Goal: Information Seeking & Learning: Learn about a topic

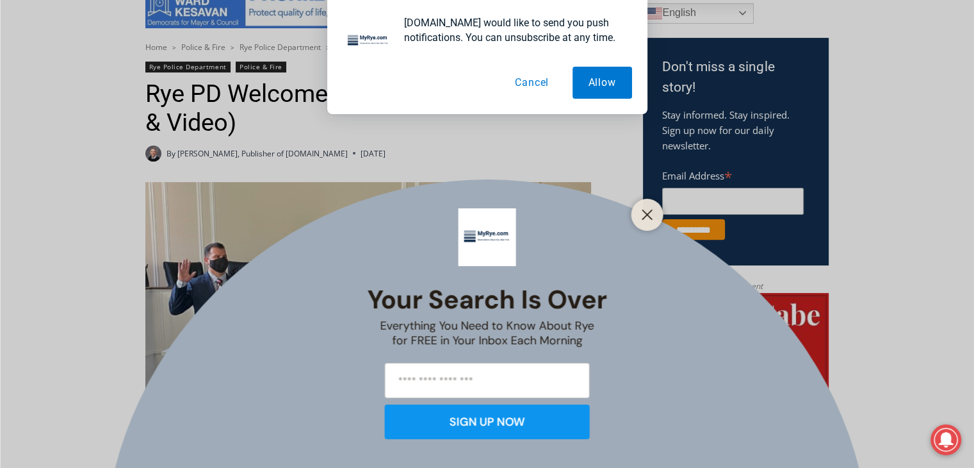
scroll to position [448, 0]
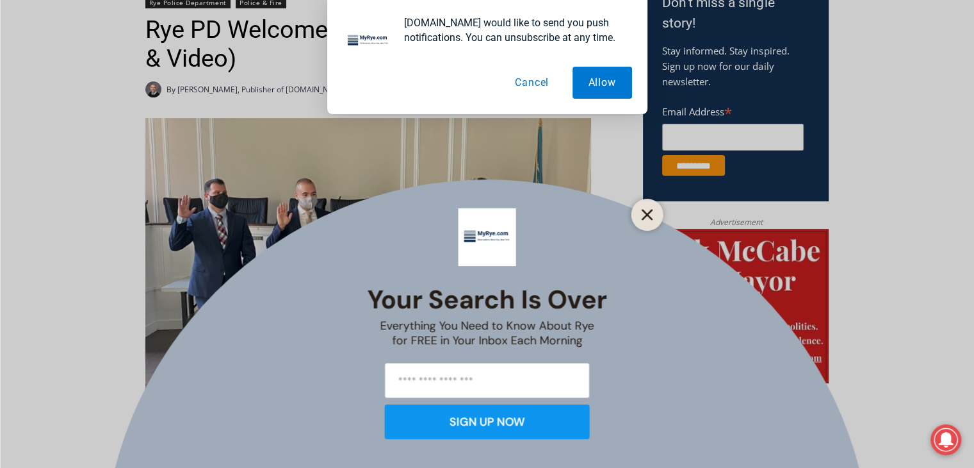
click at [651, 216] on icon "Close" at bounding box center [648, 215] width 12 height 12
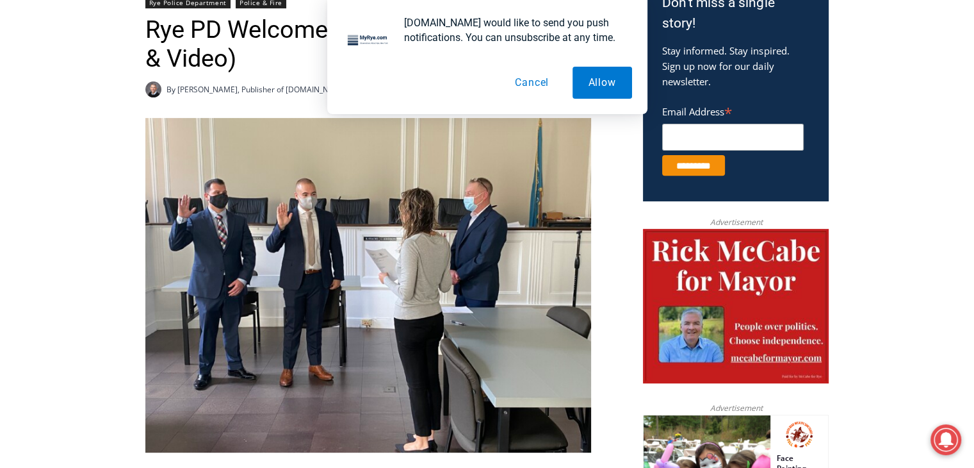
click at [538, 83] on button "Cancel" at bounding box center [532, 83] width 66 height 32
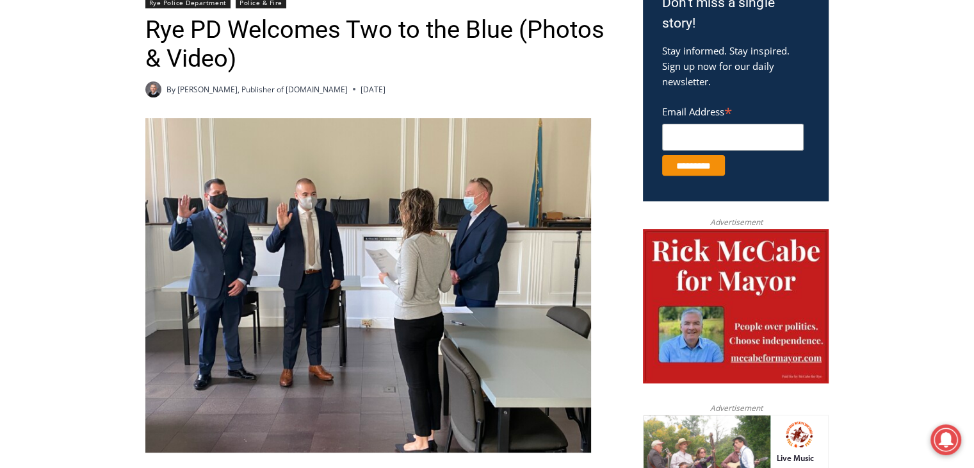
click at [308, 272] on img at bounding box center [368, 285] width 446 height 334
